Goal: Communication & Community: Participate in discussion

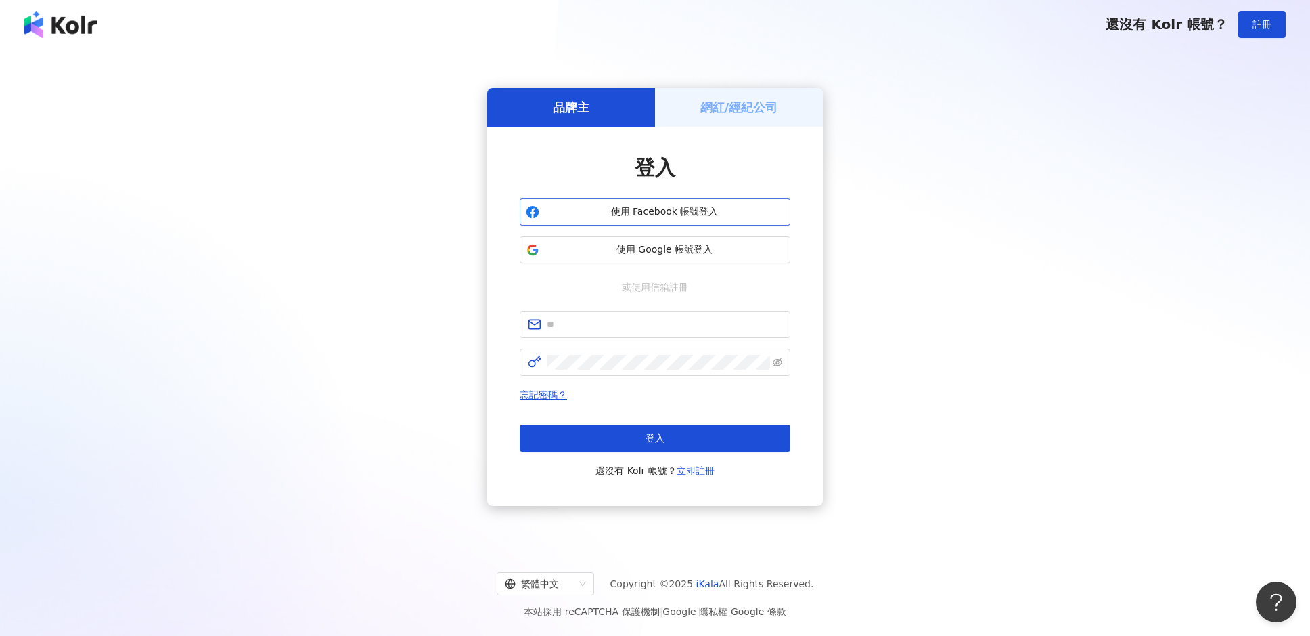
click at [658, 210] on span "使用 Facebook 帳號登入" at bounding box center [665, 212] width 240 height 14
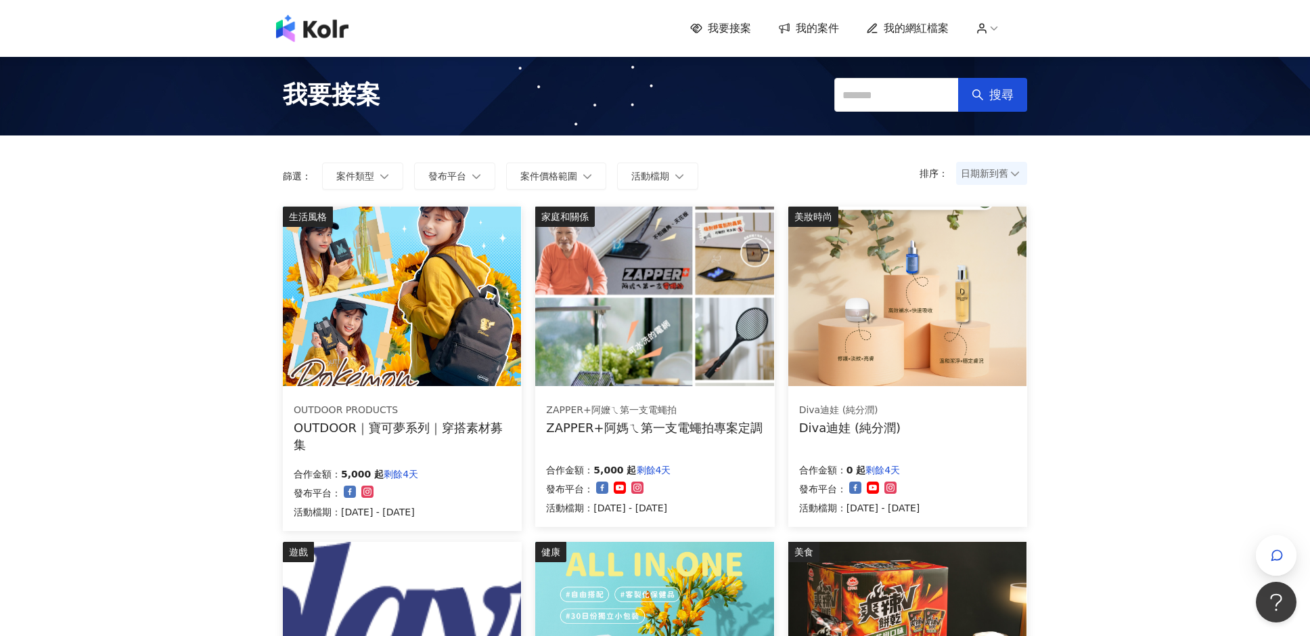
click at [1009, 158] on div "排序： 日期新到舊 篩選： 案件類型 發布平台 案件價格範圍 活動檔期 清除 套用" at bounding box center [655, 170] width 772 height 71
click at [1004, 171] on span "日期新到舊" at bounding box center [992, 173] width 62 height 20
drag, startPoint x: 996, startPoint y: 234, endPoint x: 994, endPoint y: 247, distance: 13.1
click at [994, 247] on div "價格高到低 價格低到高 日期新到舊 日期舊到新" at bounding box center [992, 236] width 66 height 92
click at [994, 247] on div "日期新到舊" at bounding box center [991, 247] width 49 height 15
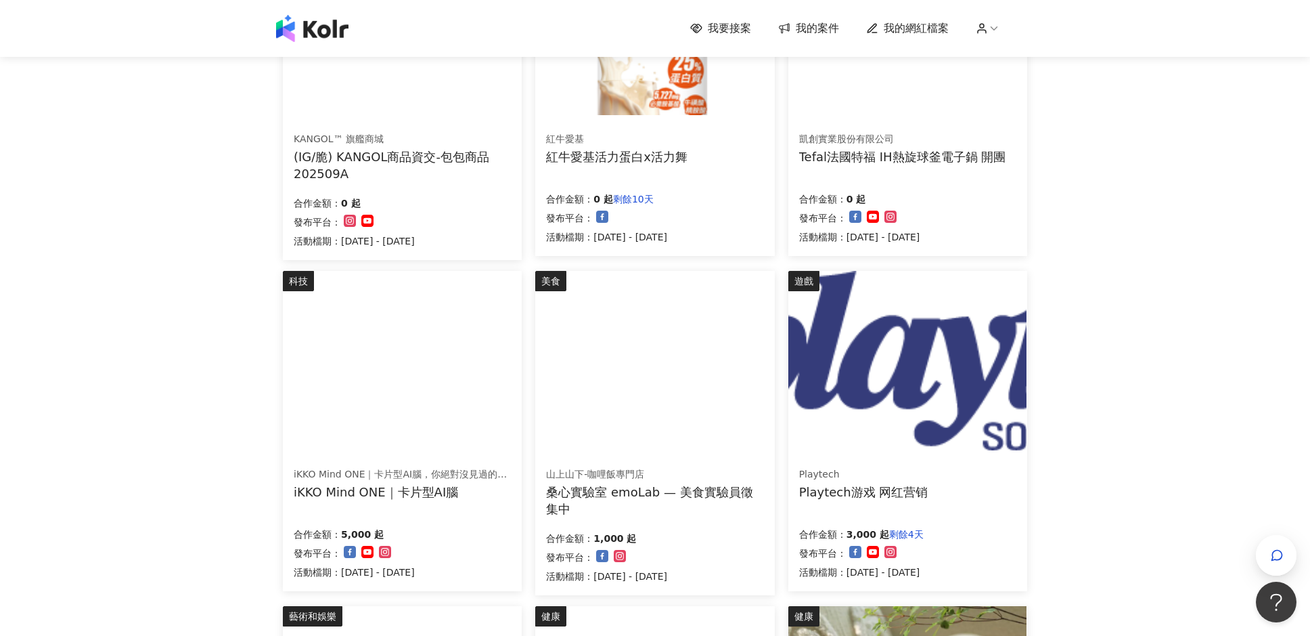
scroll to position [361, 0]
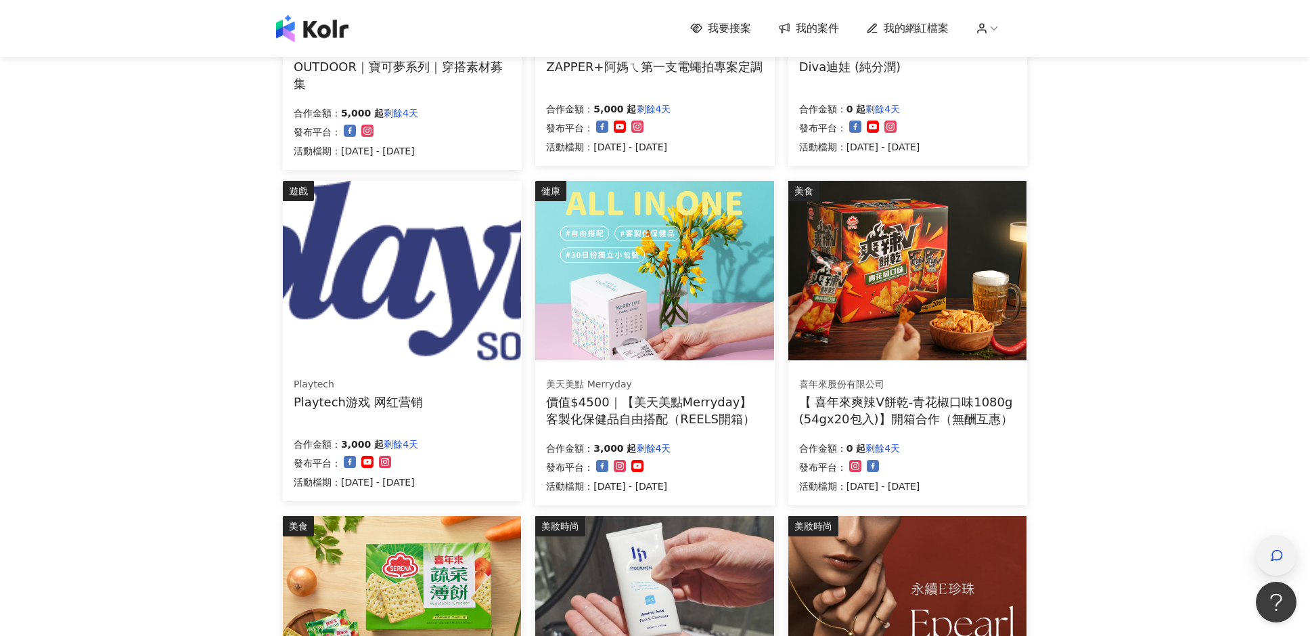
click at [1278, 553] on icon "button" at bounding box center [1278, 555] width 14 height 14
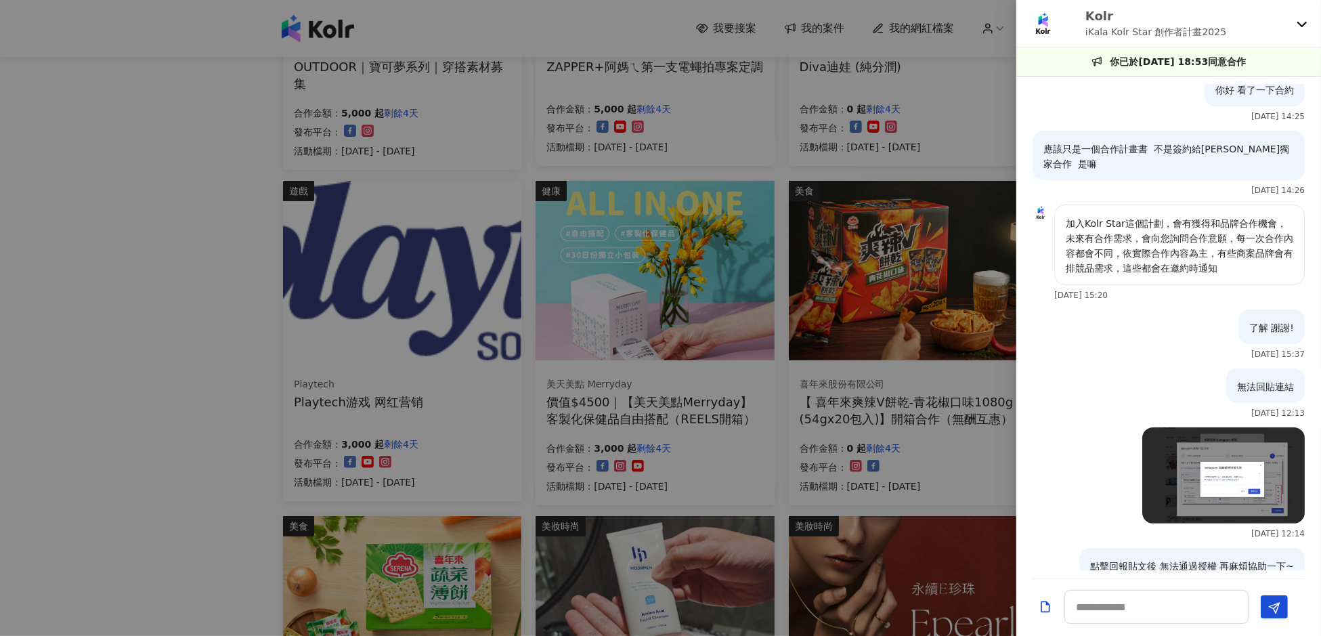
scroll to position [302, 0]
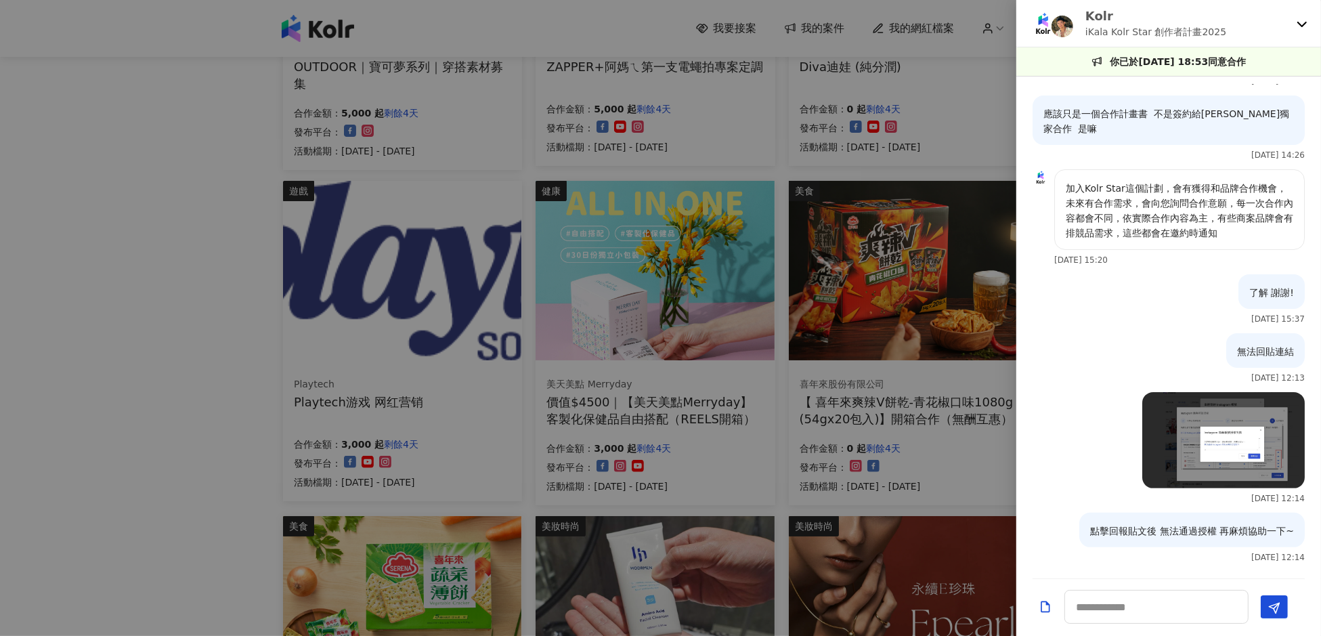
click at [1304, 13] on div "Kolr iKala Kolr Star 創作者計畫2025" at bounding box center [1168, 23] width 305 height 47
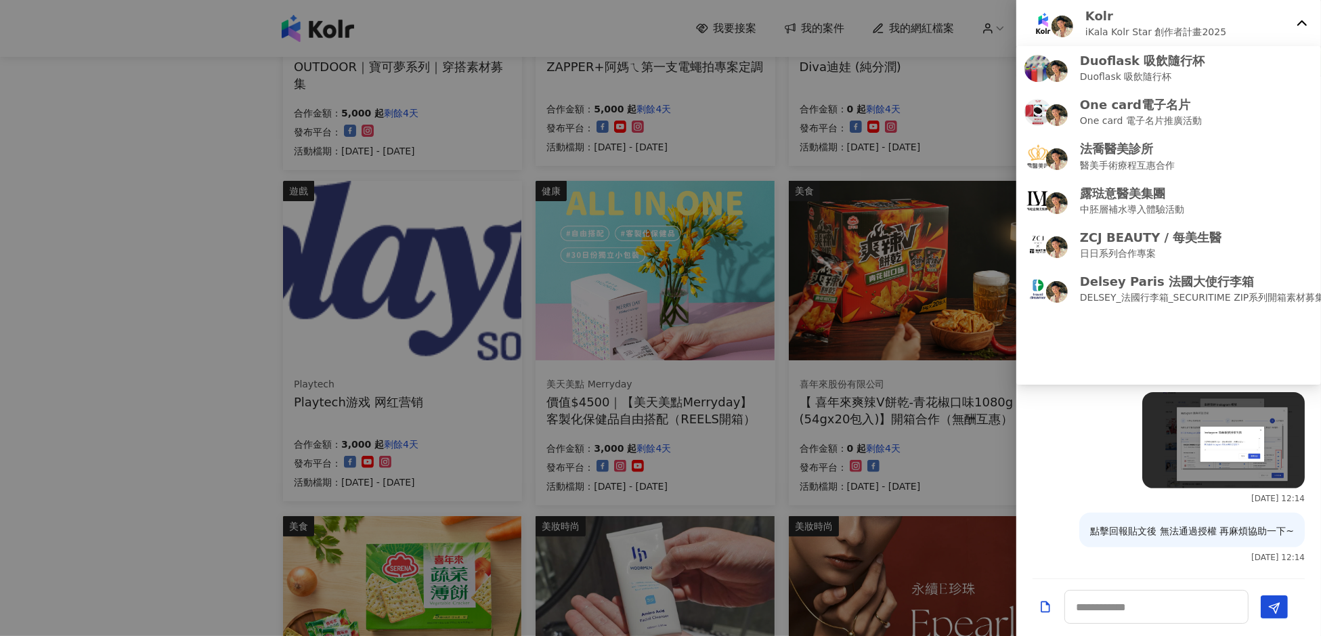
click at [1304, 20] on icon at bounding box center [1301, 23] width 11 height 11
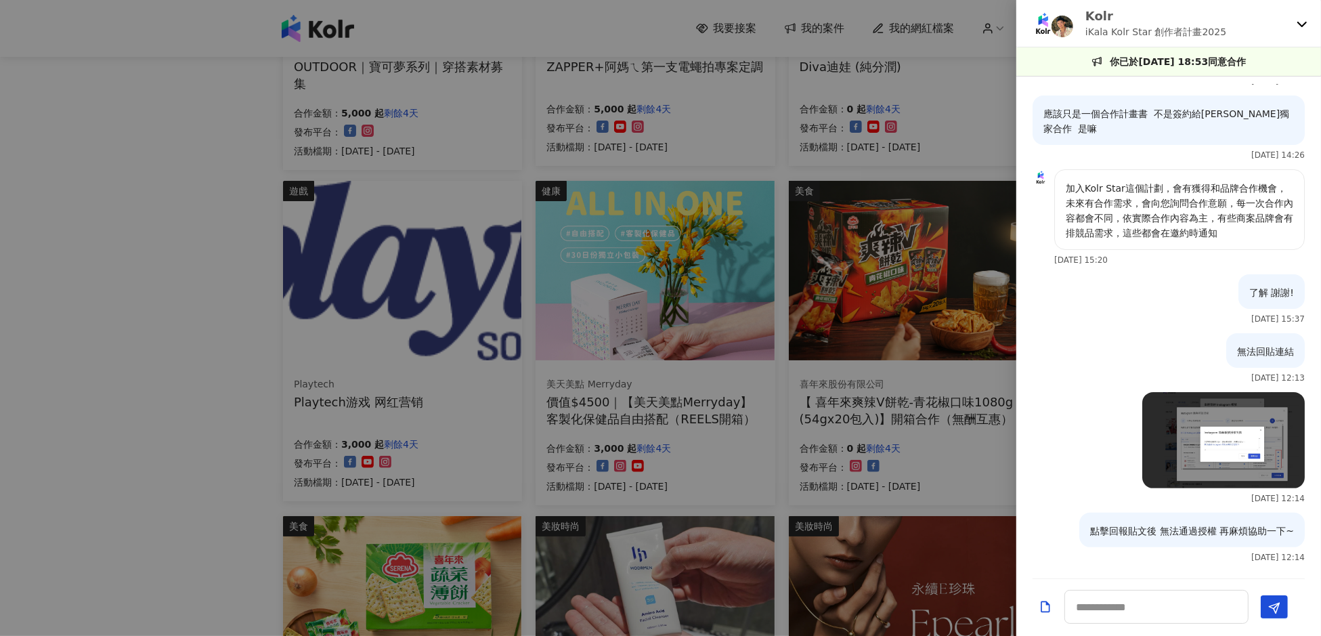
click at [1304, 20] on icon at bounding box center [1301, 23] width 11 height 11
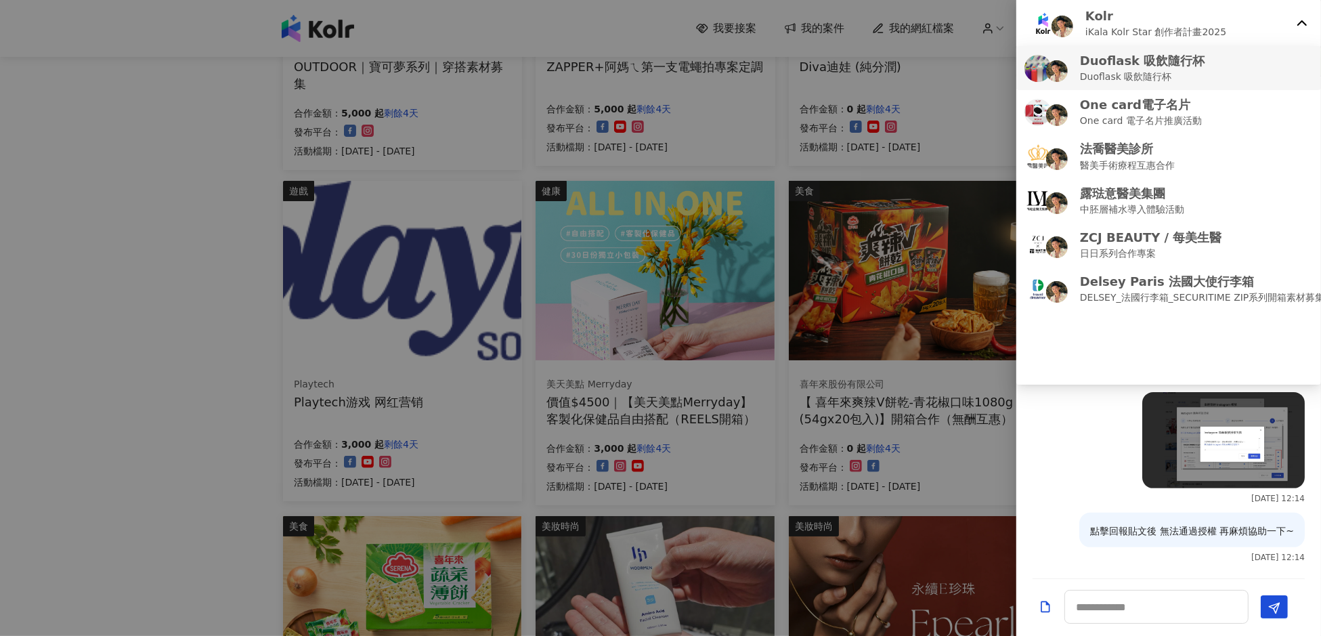
click at [1239, 60] on div "Duoflask 吸飲隨行杯 Duoflask 吸飲隨行杯" at bounding box center [1168, 68] width 288 height 32
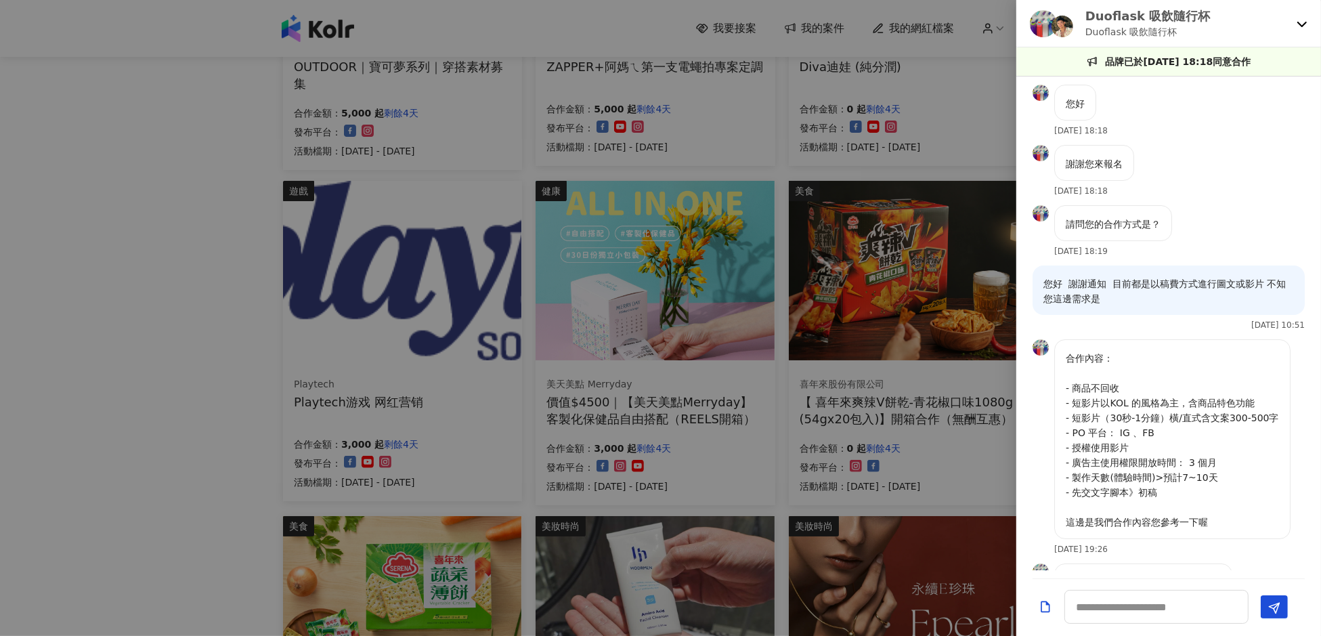
scroll to position [317, 0]
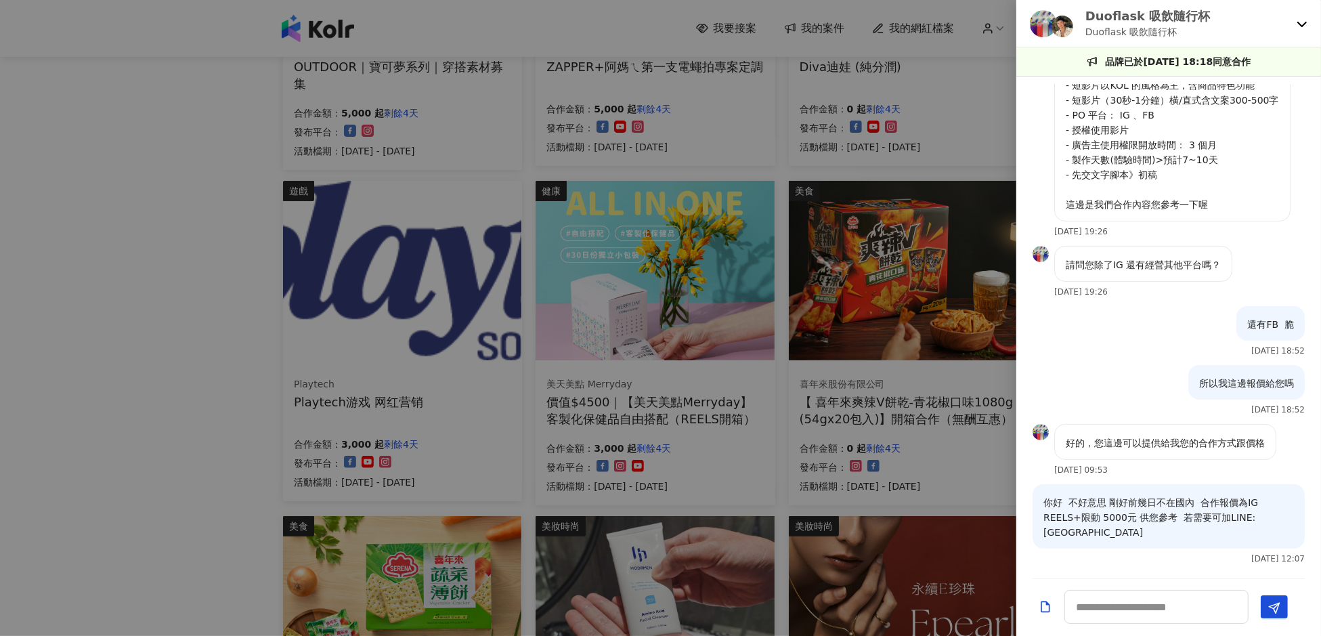
click at [1297, 15] on div "Duoflask 吸飲隨行杯 Duoflask 吸飲隨行杯" at bounding box center [1168, 23] width 305 height 47
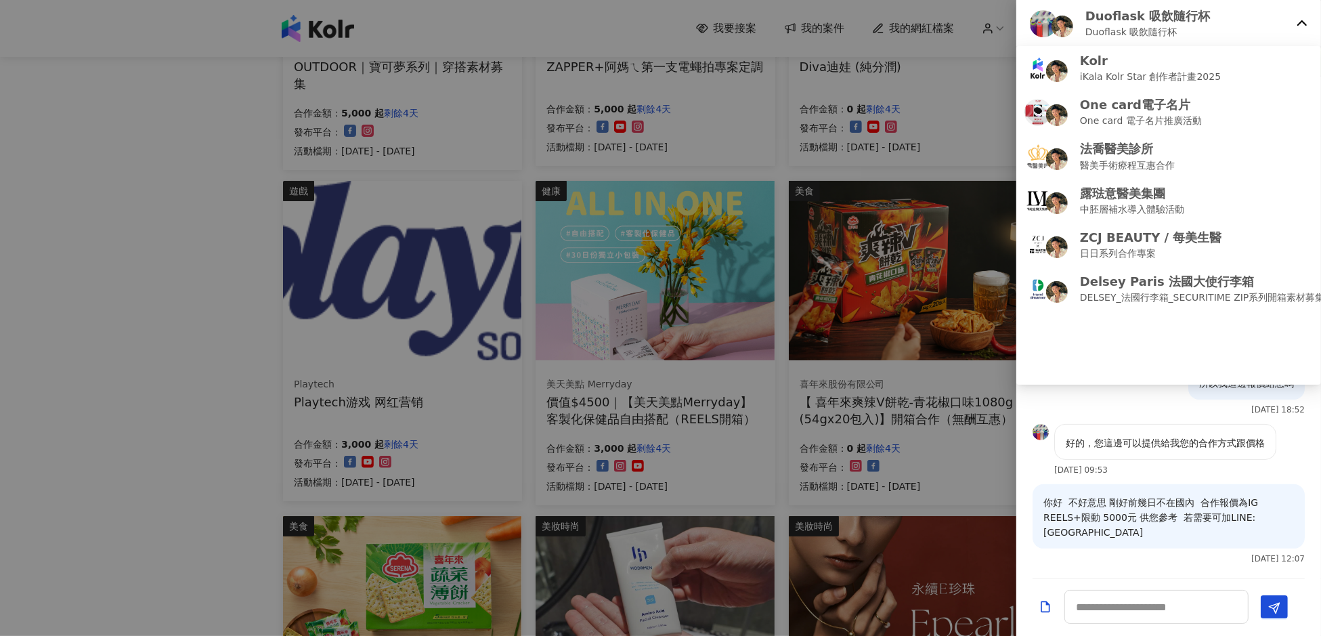
click at [1300, 20] on icon at bounding box center [1301, 23] width 11 height 11
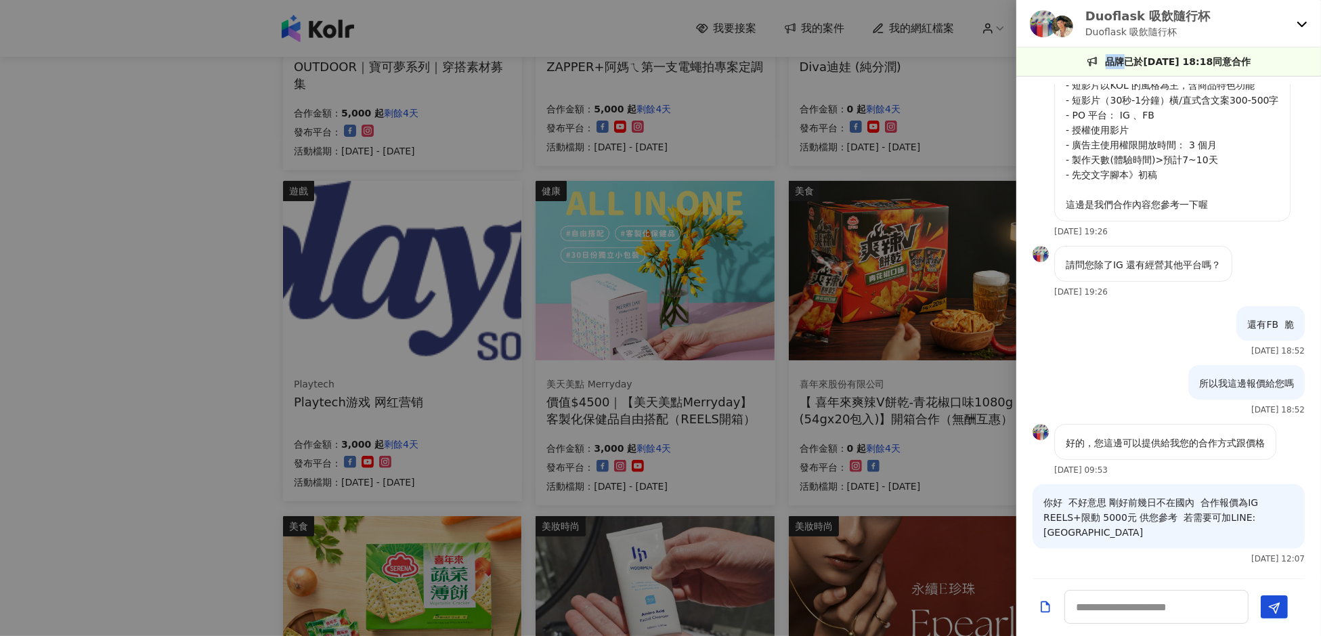
click at [1300, 20] on icon at bounding box center [1301, 23] width 11 height 11
click at [1159, 410] on div "所以我這邊報價給您嗎 2025/9/4 18:52" at bounding box center [1168, 394] width 305 height 59
